Goal: Information Seeking & Learning: Find specific fact

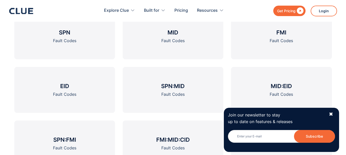
scroll to position [511, 0]
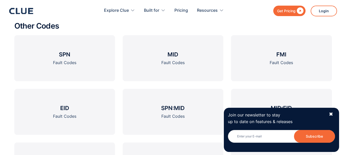
drag, startPoint x: 349, startPoint y: 11, endPoint x: 348, endPoint y: 71, distance: 60.1
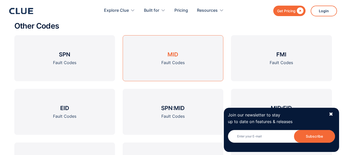
click at [194, 67] on link "MID Fault Codes" at bounding box center [173, 58] width 101 height 46
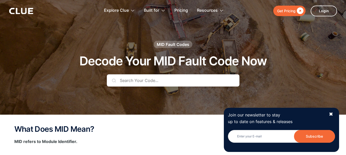
click at [143, 84] on input "text" at bounding box center [173, 80] width 133 height 12
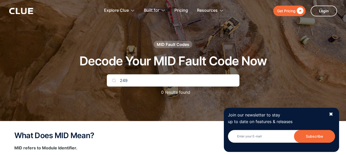
type input "249"
click at [165, 81] on input "249" at bounding box center [173, 80] width 133 height 12
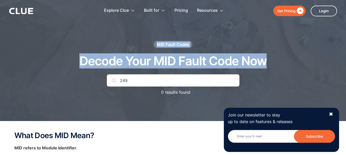
drag, startPoint x: 345, startPoint y: 11, endPoint x: 347, endPoint y: 30, distance: 19.5
click at [345, 30] on html "Get Pricing  Explore Clue Solutions Tailored solutions for your construction e…" at bounding box center [173, 77] width 346 height 155
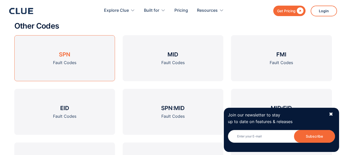
click at [74, 71] on link "SPN Fault Codes" at bounding box center [64, 58] width 101 height 46
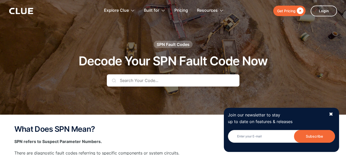
click at [129, 84] on input "text" at bounding box center [173, 80] width 133 height 12
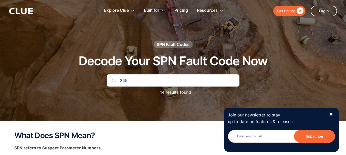
drag, startPoint x: 138, startPoint y: 77, endPoint x: 94, endPoint y: 67, distance: 45.2
click at [94, 67] on div "SPN Fault Codes Decode Your SPN Fault Code Now 249 14 results found" at bounding box center [173, 71] width 302 height 60
type input "171"
click at [70, 133] on h2 "What Does SPN Mean?" at bounding box center [172, 136] width 317 height 8
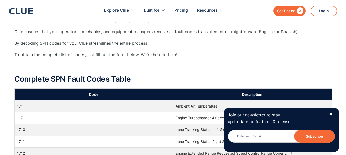
scroll to position [102, 0]
